Goal: Information Seeking & Learning: Learn about a topic

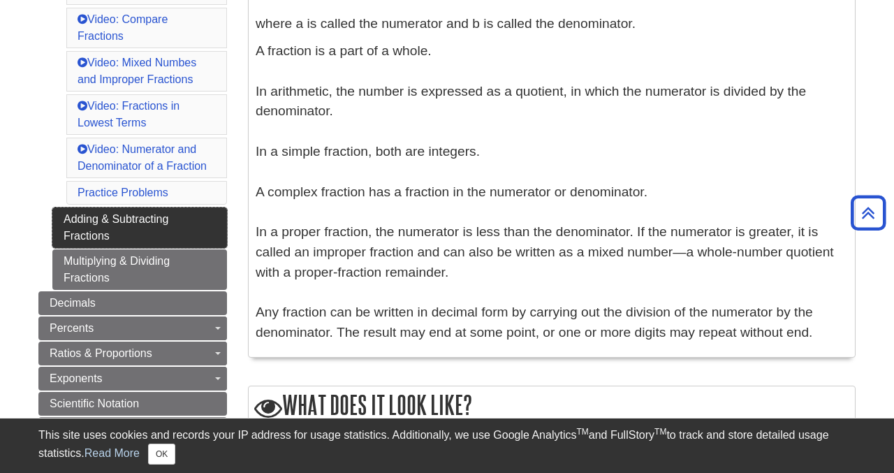
scroll to position [516, 0]
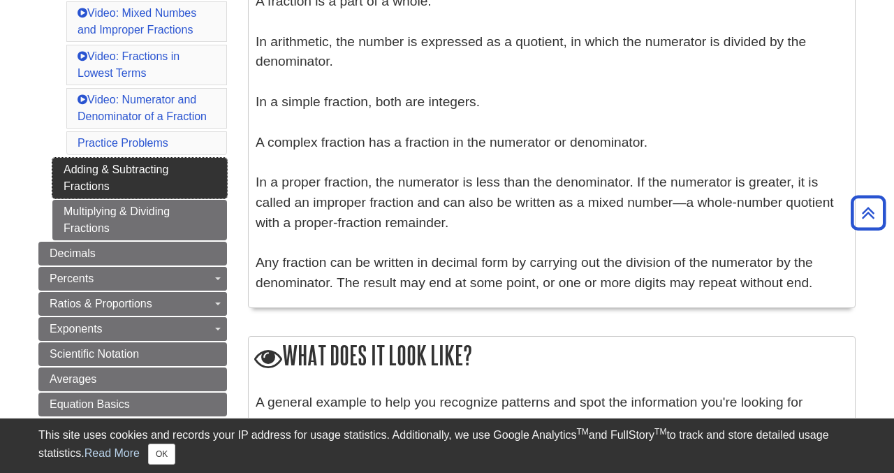
click at [158, 182] on link "Adding & Subtracting Fractions" at bounding box center [139, 178] width 175 height 41
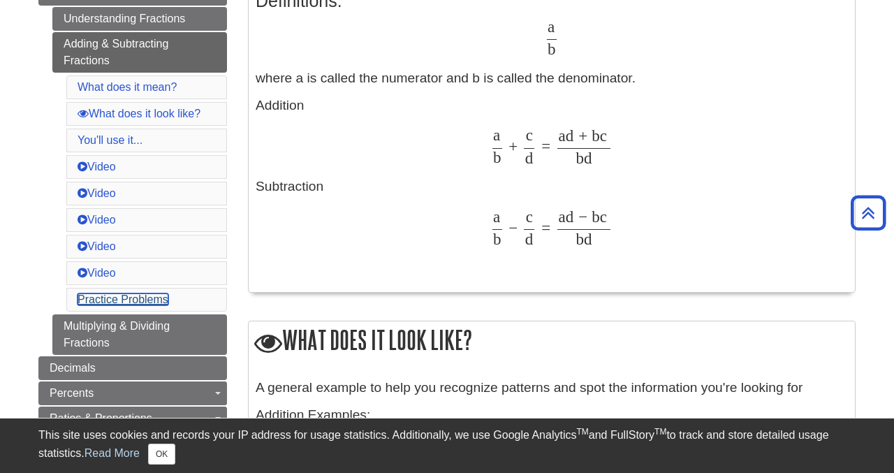
click at [140, 303] on link "Practice Problems" at bounding box center [123, 299] width 91 height 12
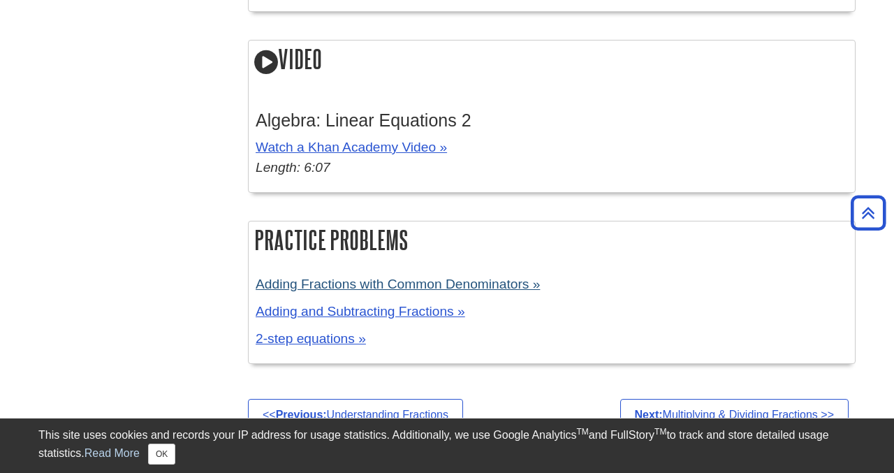
scroll to position [1822, 0]
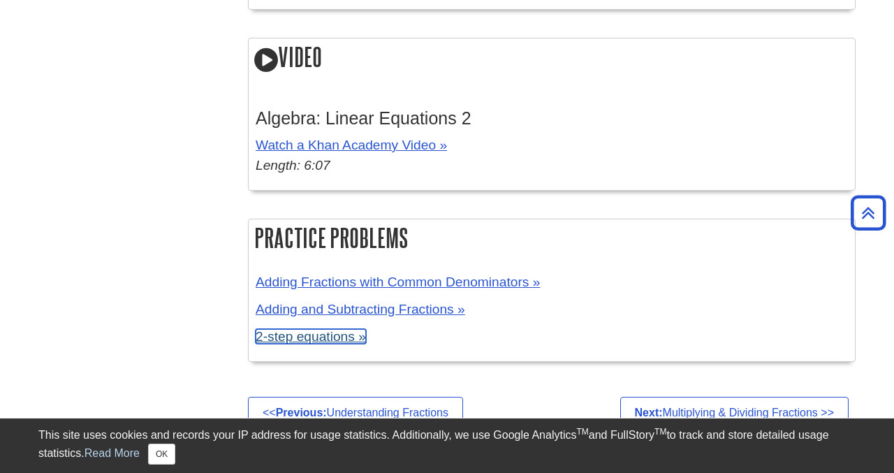
click at [316, 340] on link "2-step equations »" at bounding box center [311, 336] width 110 height 15
click at [358, 205] on div "Video Algebra: Linear Equations 2 Watch a Khan Academy Video » Length: 6:07" at bounding box center [552, 121] width 608 height 167
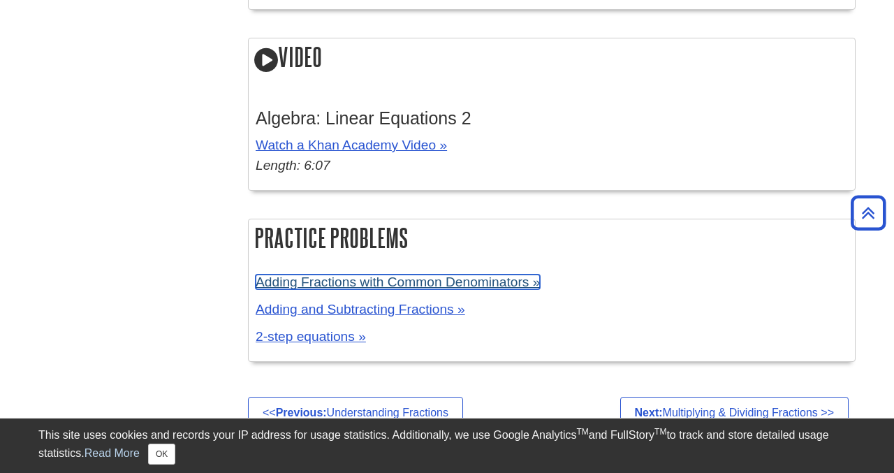
click at [361, 284] on link "Adding Fractions with Common Denominators »" at bounding box center [398, 282] width 284 height 15
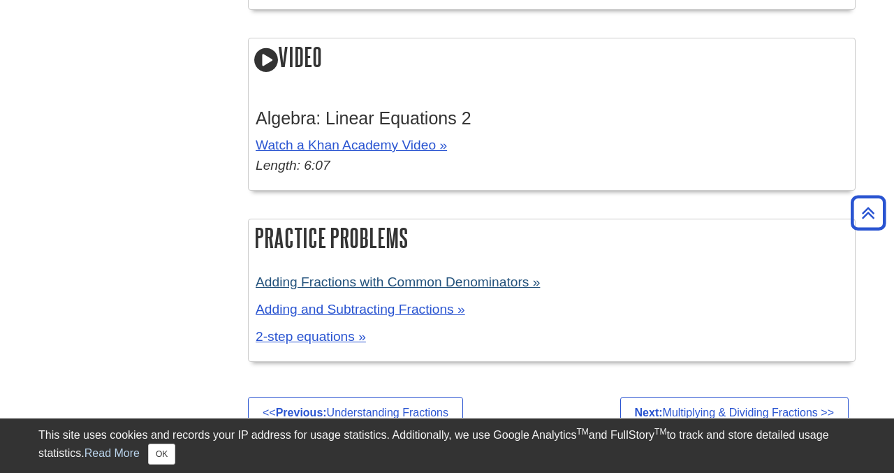
scroll to position [318, 0]
